Goal: Task Accomplishment & Management: Manage account settings

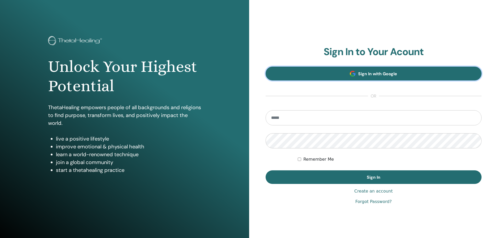
click at [425, 75] on link "Sign In with Google" at bounding box center [374, 74] width 216 height 14
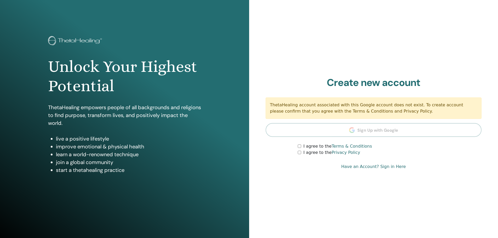
click at [302, 148] on div "I agree to the Terms & Conditions" at bounding box center [390, 146] width 184 height 6
click at [297, 148] on form "I agree to the Terms & Conditions I agree to the Privacy Policy" at bounding box center [374, 149] width 216 height 13
click at [301, 144] on div "I agree to the Terms & Conditions" at bounding box center [390, 146] width 184 height 6
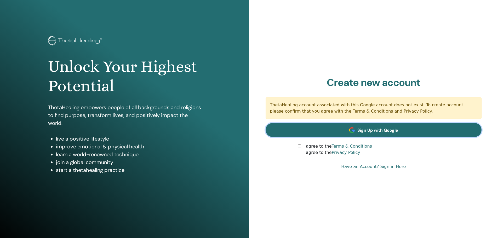
click at [409, 127] on link "Sign Up with Google" at bounding box center [374, 130] width 216 height 14
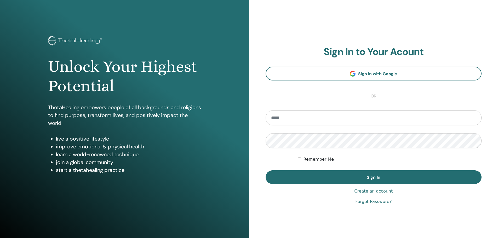
click at [373, 109] on section "Sign In to Your Acount Sign In with Google or Remember Me Sign In" at bounding box center [374, 115] width 216 height 138
click at [370, 130] on form "Remember Me Sign In" at bounding box center [374, 147] width 216 height 74
click at [376, 119] on input "email" at bounding box center [374, 117] width 216 height 15
type input "**********"
click at [266, 171] on button "Sign In" at bounding box center [374, 178] width 216 height 14
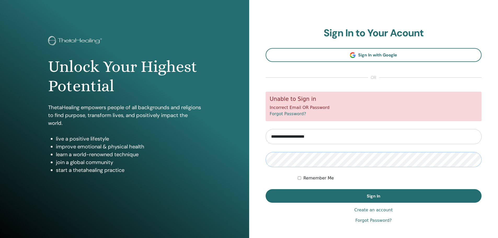
click at [266, 189] on button "Sign In" at bounding box center [374, 196] width 216 height 14
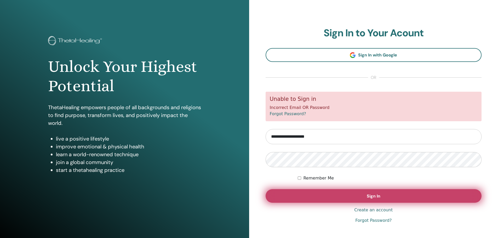
click at [304, 189] on button "Sign In" at bounding box center [374, 196] width 216 height 14
click at [369, 195] on span "Sign In" at bounding box center [374, 196] width 14 height 5
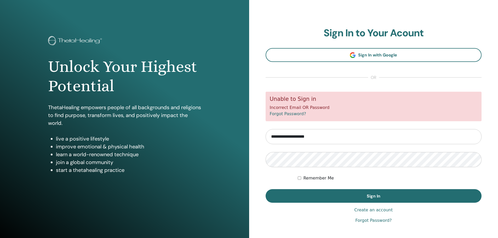
click at [383, 222] on link "Forgot Password?" at bounding box center [374, 221] width 36 height 6
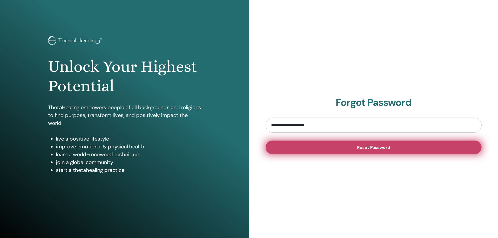
type input "**********"
click at [363, 150] on span "Reset Password" at bounding box center [373, 147] width 33 height 5
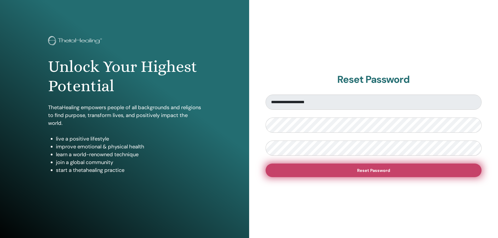
click at [354, 171] on button "Reset Password" at bounding box center [374, 171] width 216 height 14
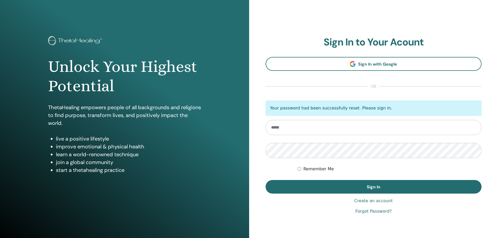
click at [325, 129] on input "email" at bounding box center [374, 127] width 216 height 15
type input "**********"
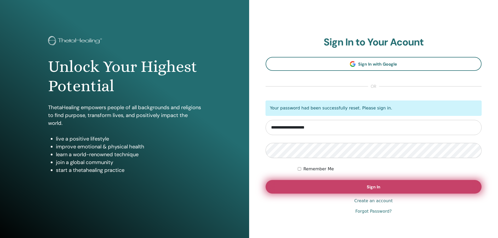
click at [367, 187] on span "Sign In" at bounding box center [374, 186] width 14 height 5
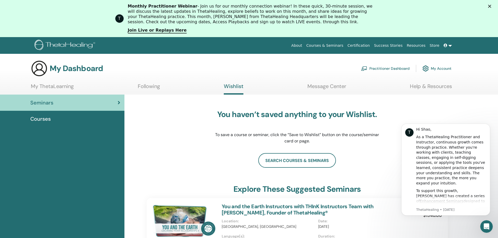
click at [35, 117] on span "Courses" at bounding box center [40, 119] width 20 height 8
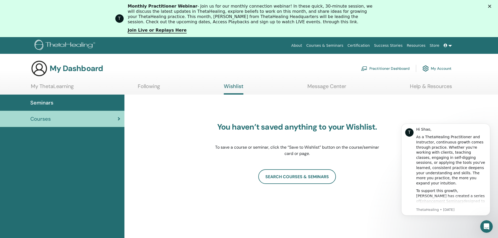
click at [451, 70] on link "My Account" at bounding box center [437, 69] width 29 height 12
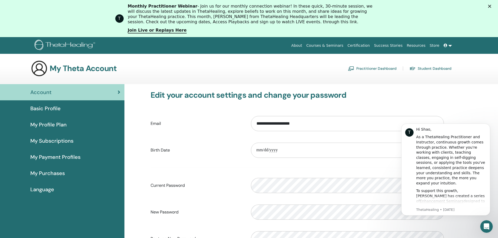
click at [41, 125] on span "My Profile Plan" at bounding box center [48, 125] width 36 height 8
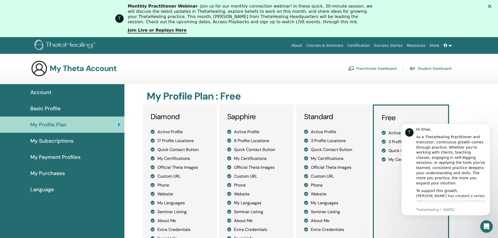
click at [75, 69] on h3 "My Theta Account" at bounding box center [83, 68] width 67 height 9
click at [39, 189] on span "Language" at bounding box center [42, 190] width 24 height 8
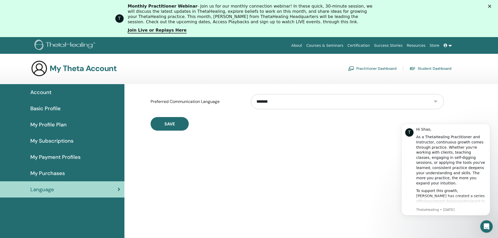
click at [441, 99] on select "**********" at bounding box center [347, 101] width 193 height 15
select select "***"
click at [251, 94] on select "**********" at bounding box center [347, 101] width 193 height 15
click at [170, 127] on button "Save" at bounding box center [170, 124] width 38 height 14
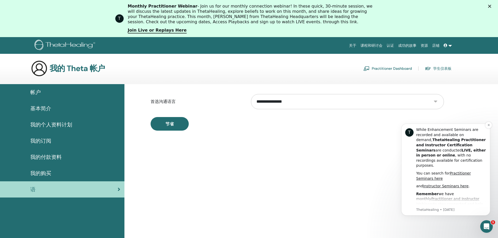
scroll to position [162, 0]
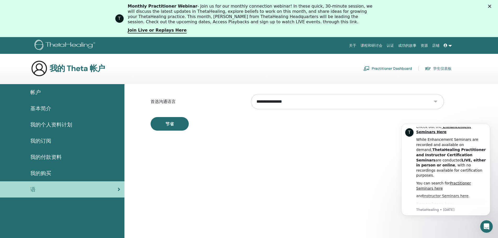
click at [390, 46] on link "认证" at bounding box center [391, 46] width 12 height 10
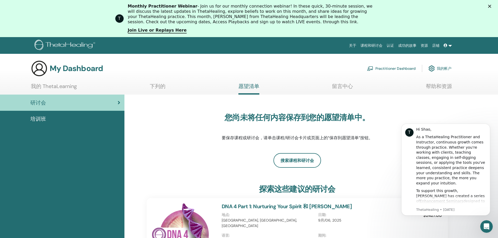
click at [72, 88] on link "我的 ThetaLearning" at bounding box center [54, 88] width 46 height 10
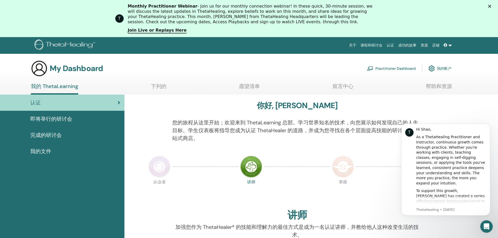
click at [156, 85] on link "下列的" at bounding box center [159, 88] width 16 height 10
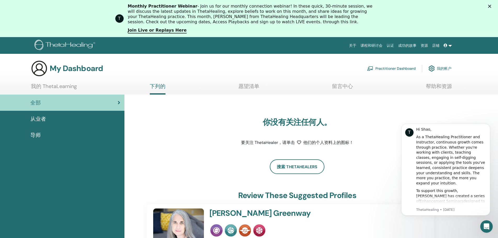
click at [52, 88] on link "我的 ThetaLearning" at bounding box center [54, 88] width 46 height 10
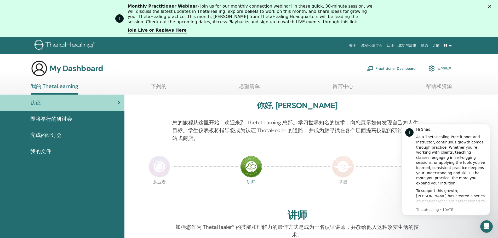
click at [54, 137] on span "完成的研讨会" at bounding box center [45, 135] width 31 height 8
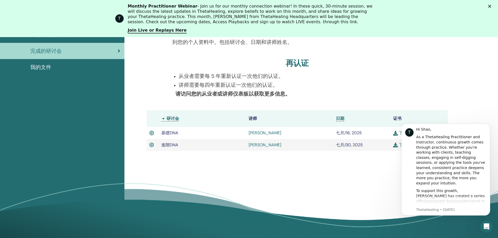
scroll to position [145, 0]
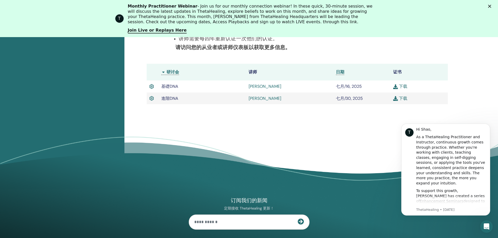
click at [402, 99] on link "下载" at bounding box center [401, 98] width 14 height 5
